Goal: Check status: Check status

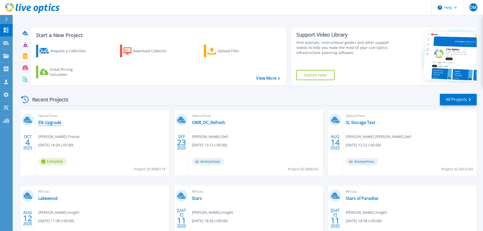
click at [54, 123] on link "Elk Upgrade" at bounding box center [49, 122] width 23 height 5
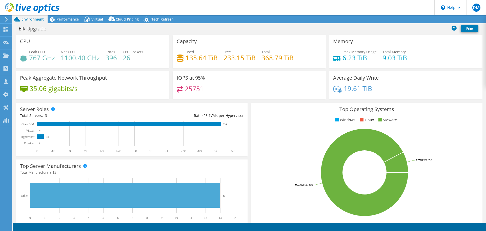
select select "USD"
click at [67, 21] on span "Performance" at bounding box center [67, 19] width 22 height 5
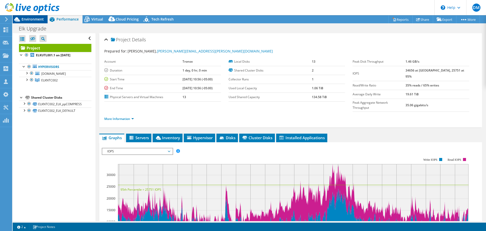
click at [28, 17] on span "Environment" at bounding box center [33, 19] width 22 height 5
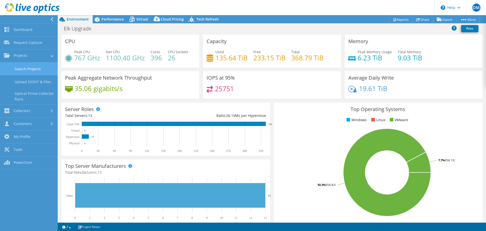
click at [28, 70] on link "Search Projects" at bounding box center [29, 68] width 58 height 13
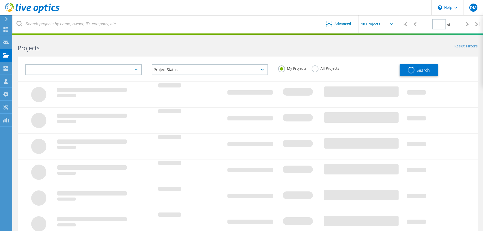
type input "1"
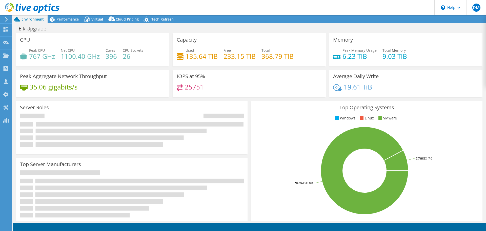
select select "USD"
